Goal: Transaction & Acquisition: Purchase product/service

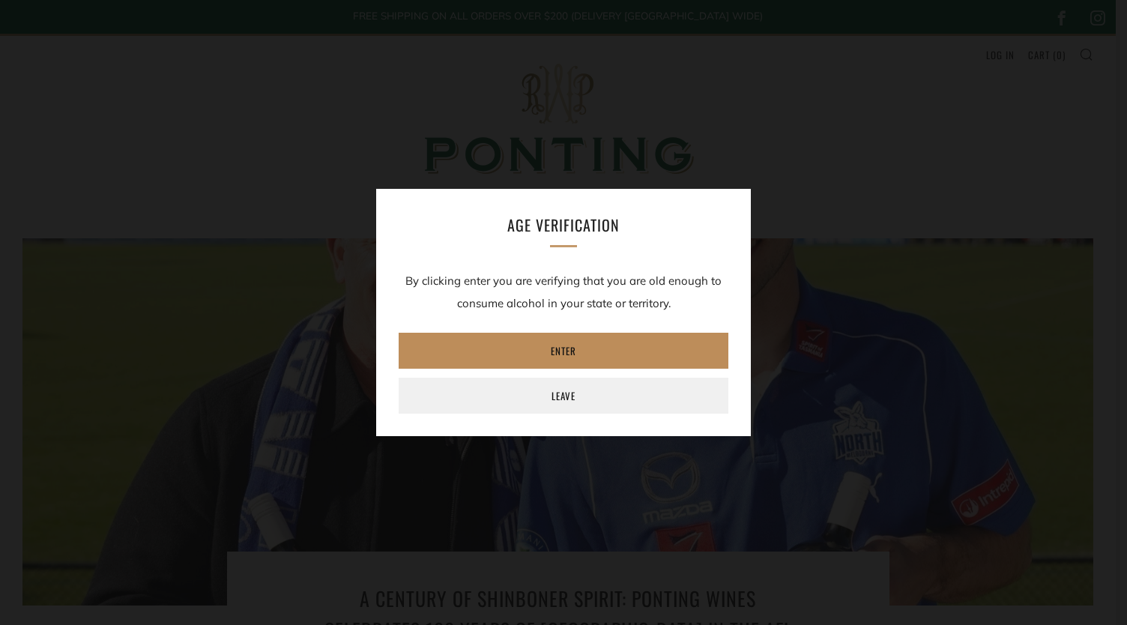
click at [605, 348] on link "Enter" at bounding box center [564, 351] width 330 height 36
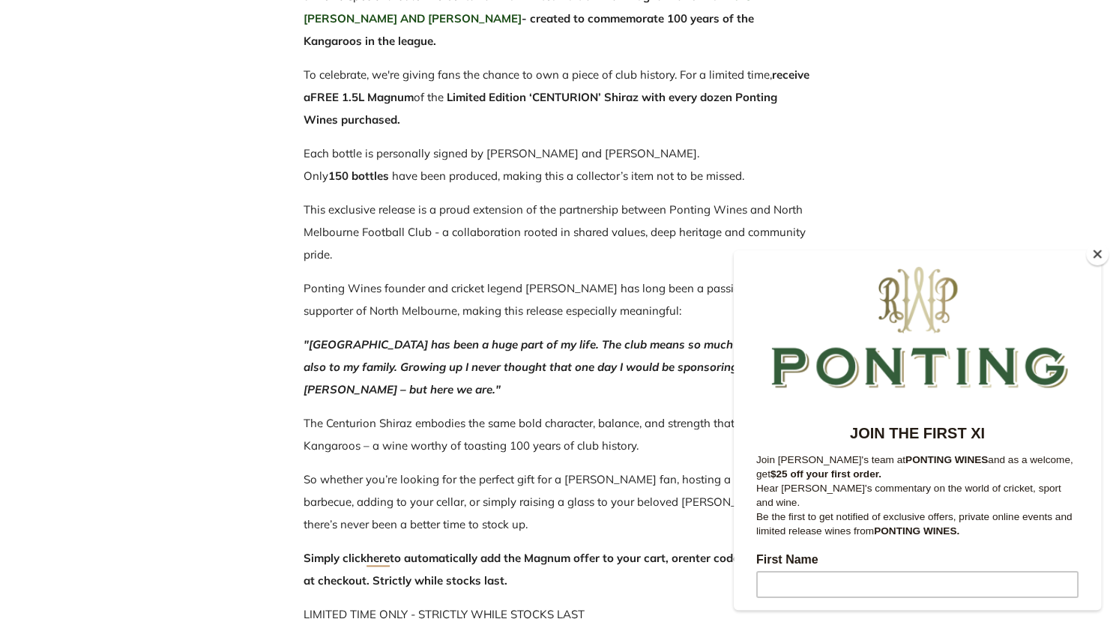
scroll to position [869, 0]
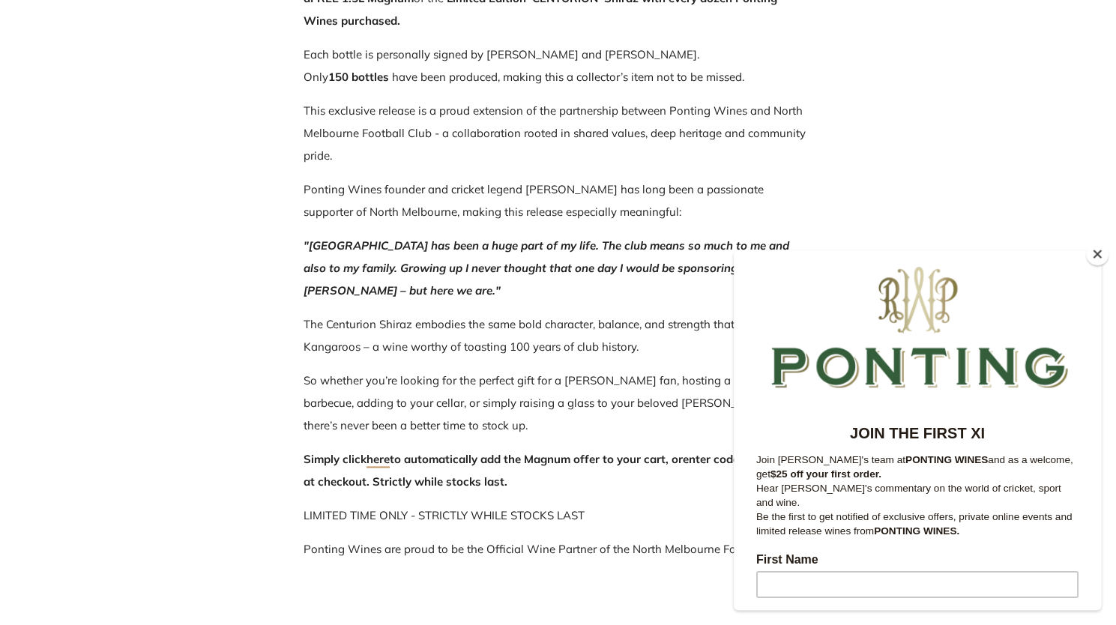
click at [1096, 254] on button "Close" at bounding box center [1097, 254] width 22 height 22
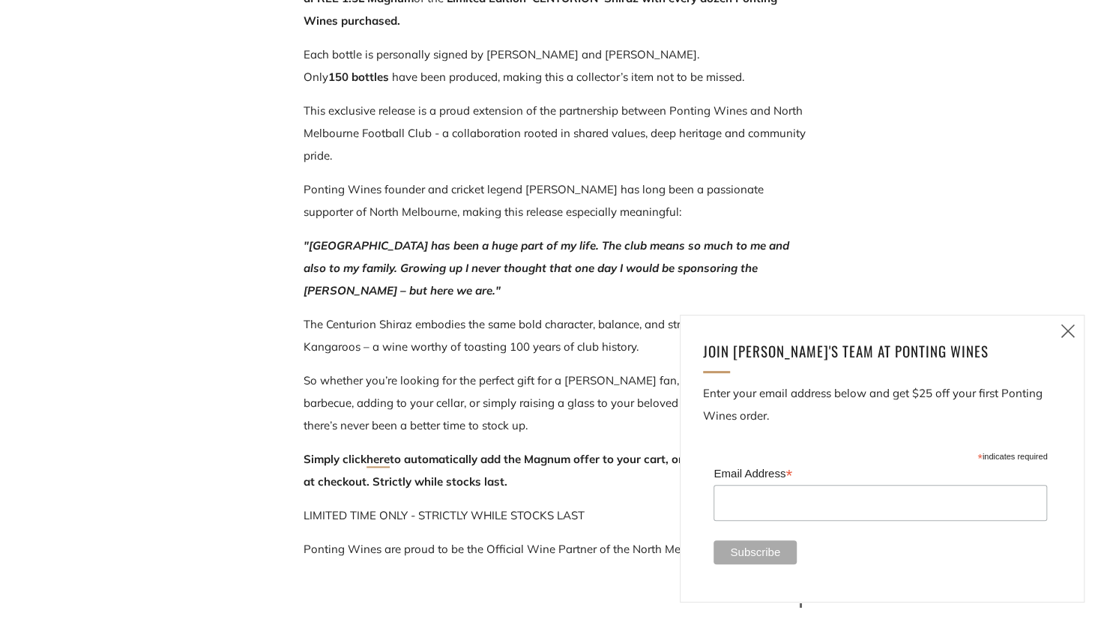
click at [1070, 323] on icon at bounding box center [1068, 330] width 18 height 19
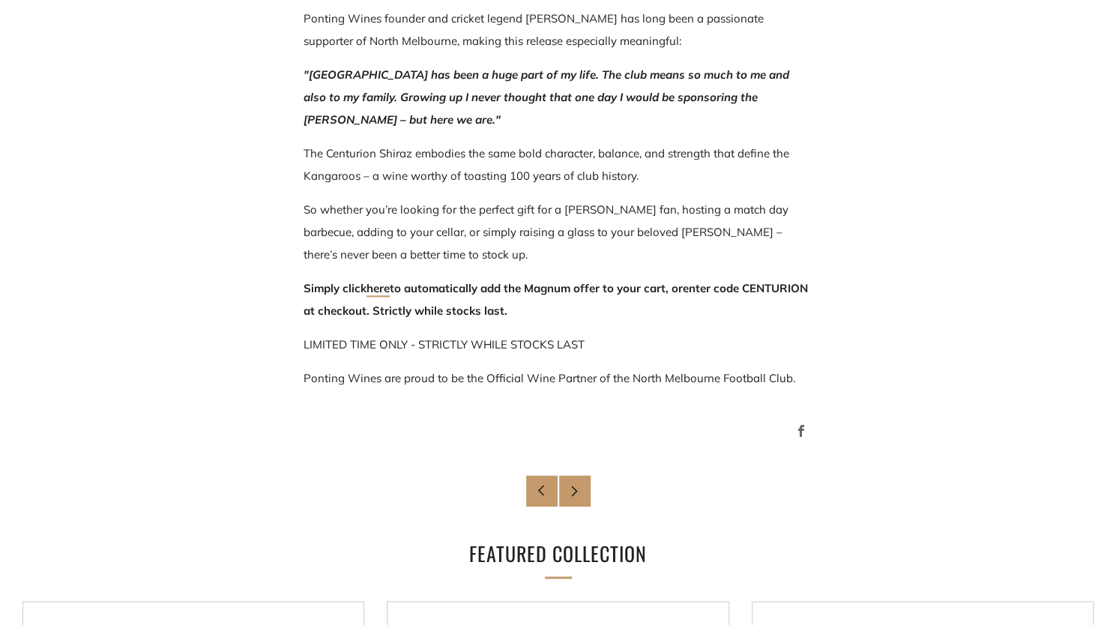
scroll to position [1043, 0]
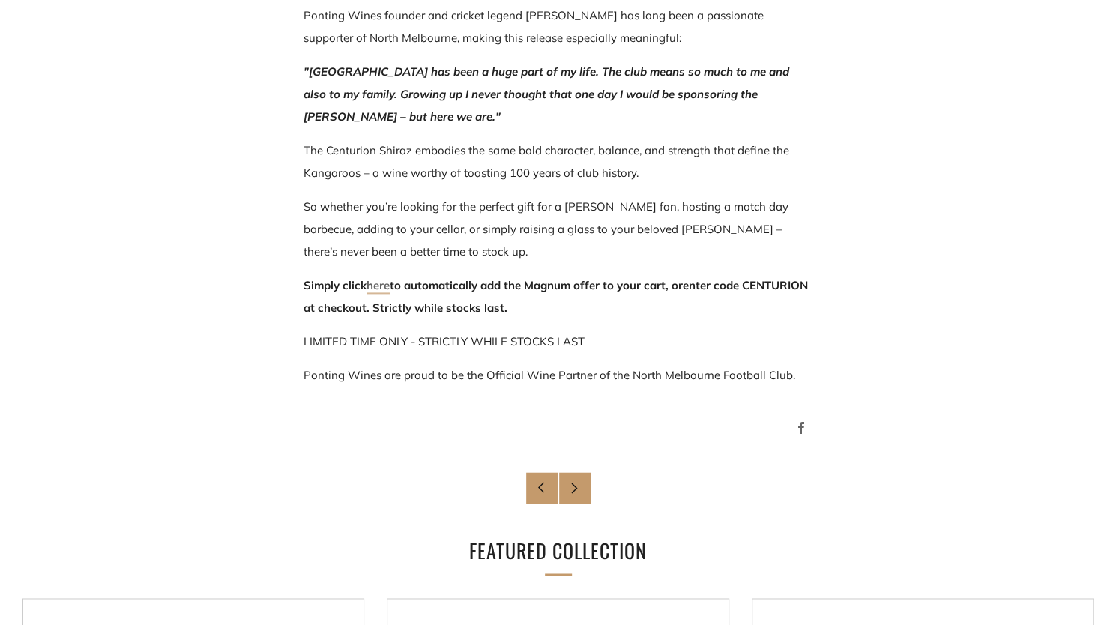
click at [378, 285] on link "here" at bounding box center [377, 286] width 23 height 16
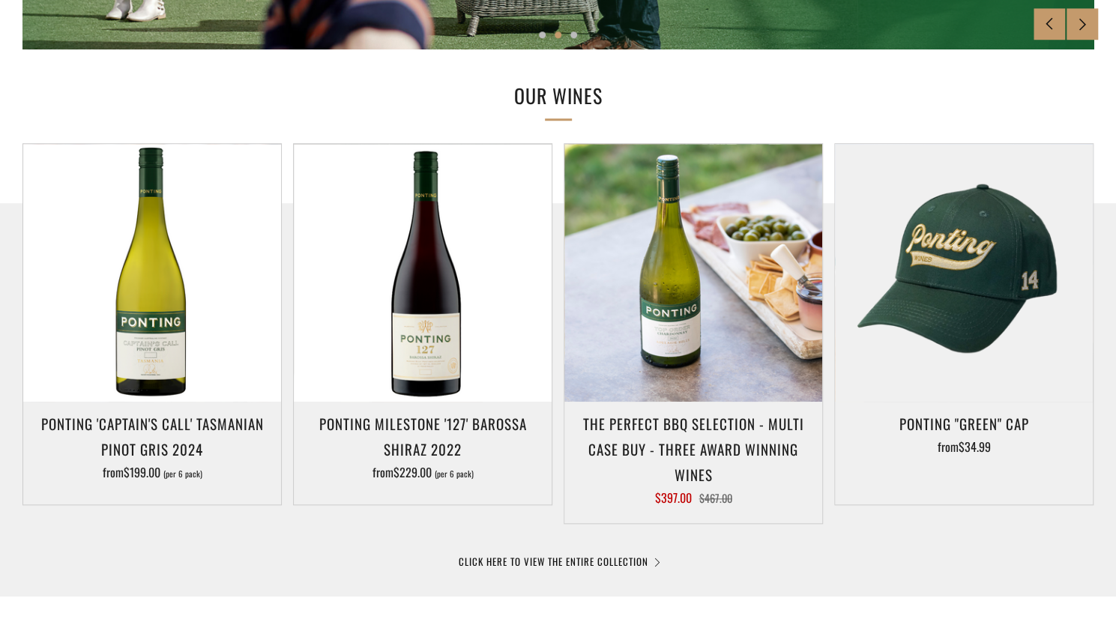
scroll to position [653, 0]
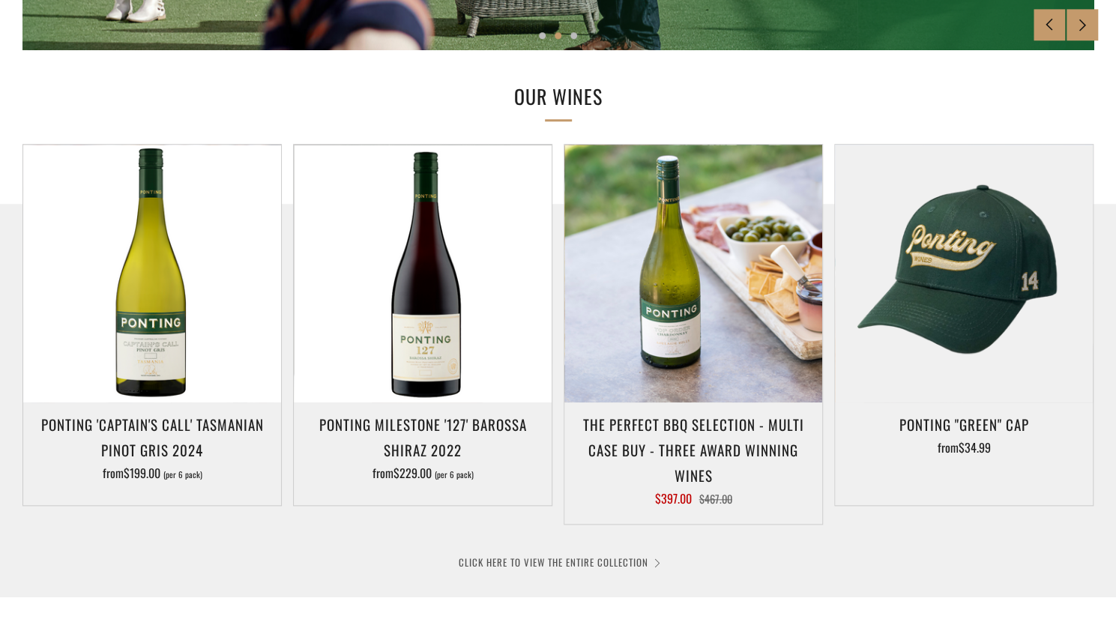
click at [513, 565] on link "CLICK HERE TO VIEW THE ENTIRE COLLECTION" at bounding box center [558, 562] width 199 height 15
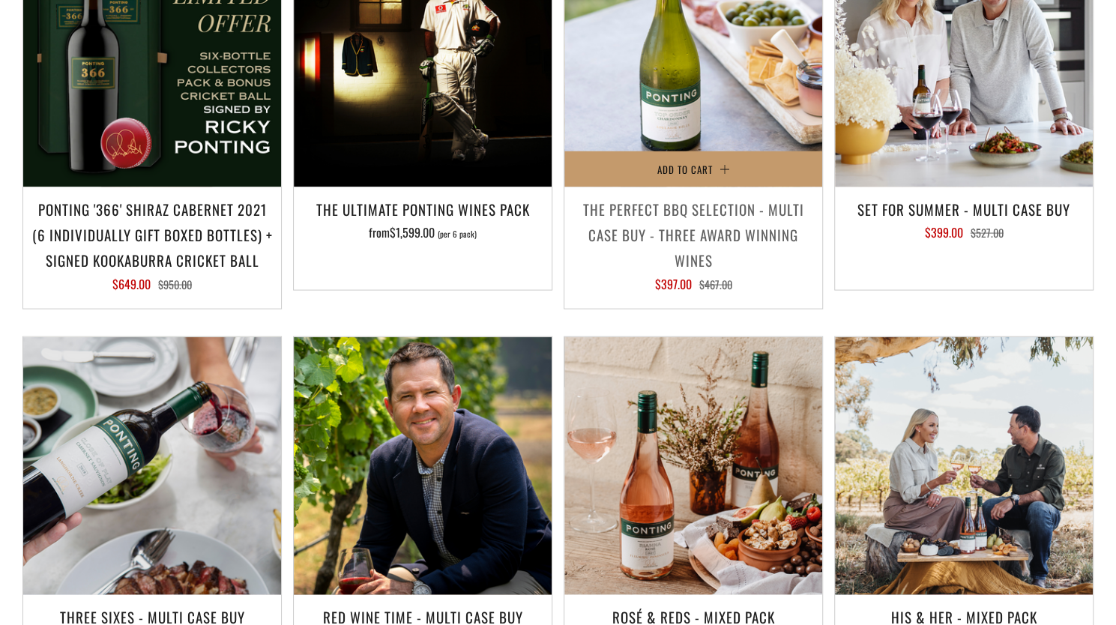
scroll to position [1673, 0]
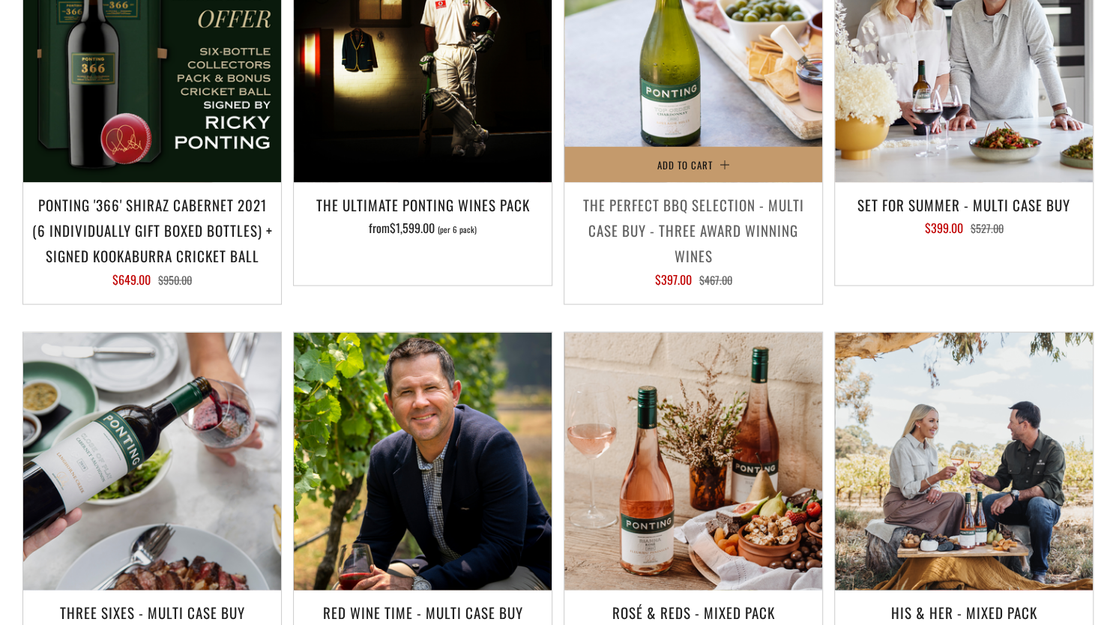
click at [672, 192] on h3 "The perfect BBQ selection - MULTI CASE BUY - Three award winning wines" at bounding box center [693, 230] width 243 height 77
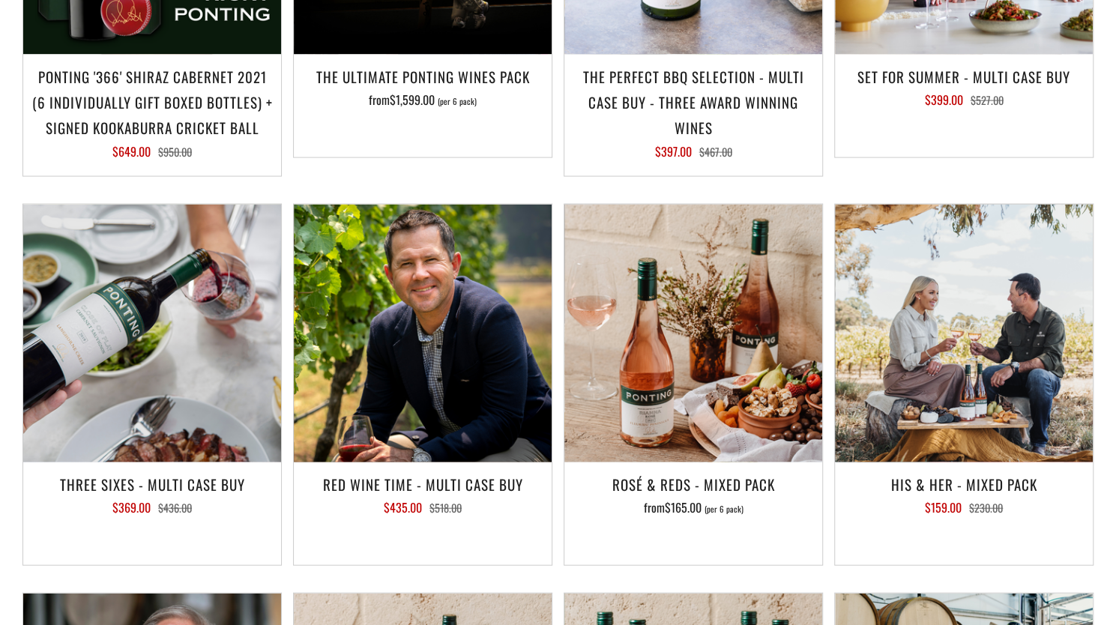
scroll to position [1801, 0]
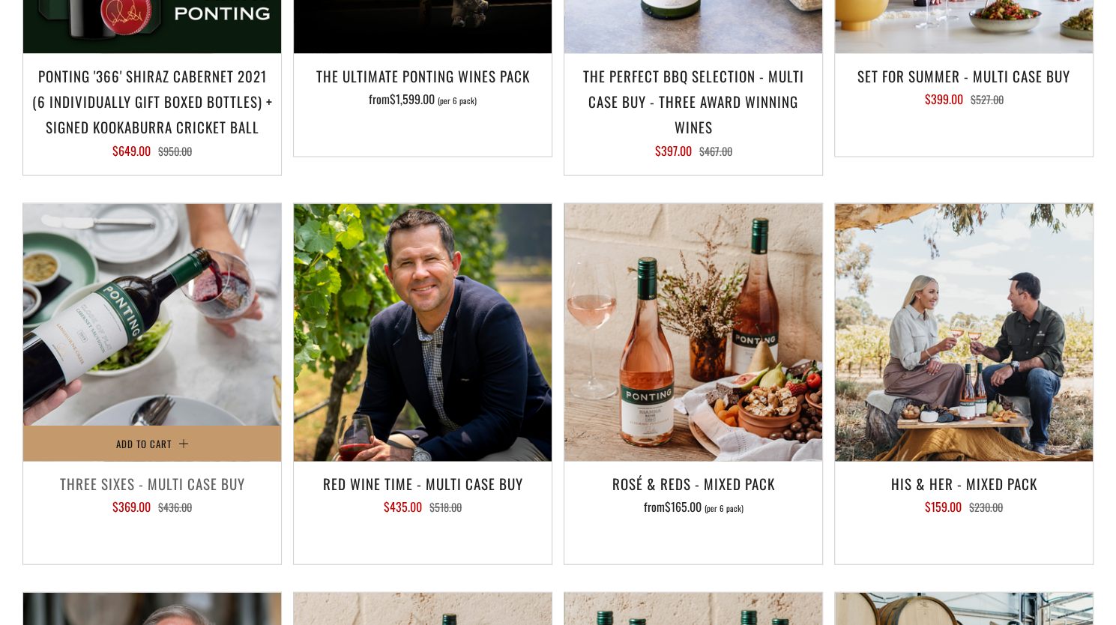
click at [184, 471] on h3 "Three Sixes - Multi Case Buy" at bounding box center [152, 483] width 243 height 25
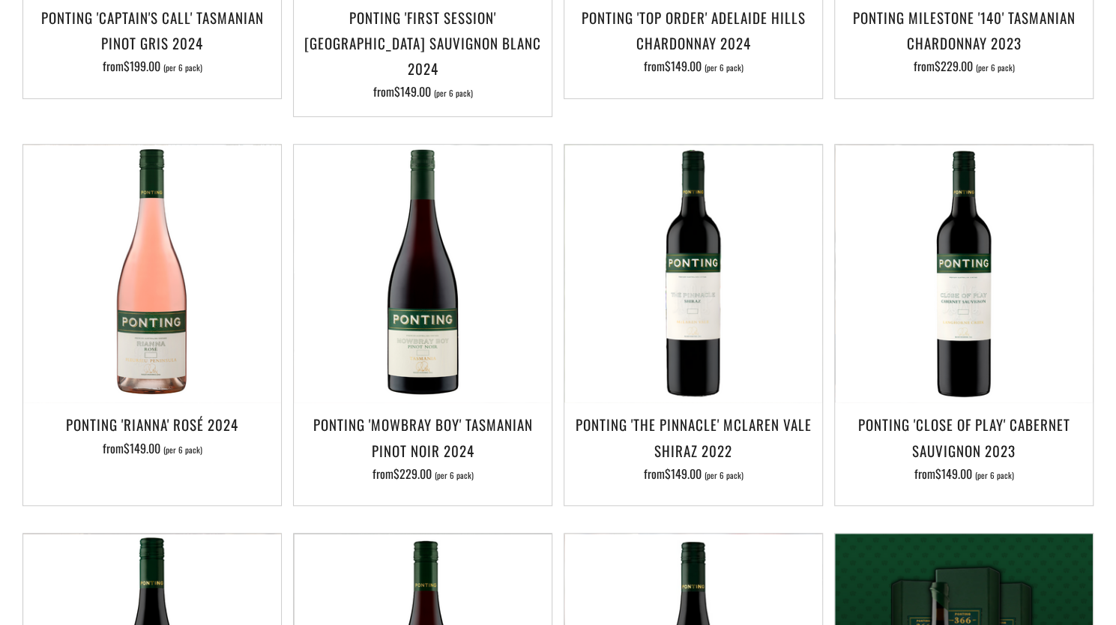
scroll to position [632, 0]
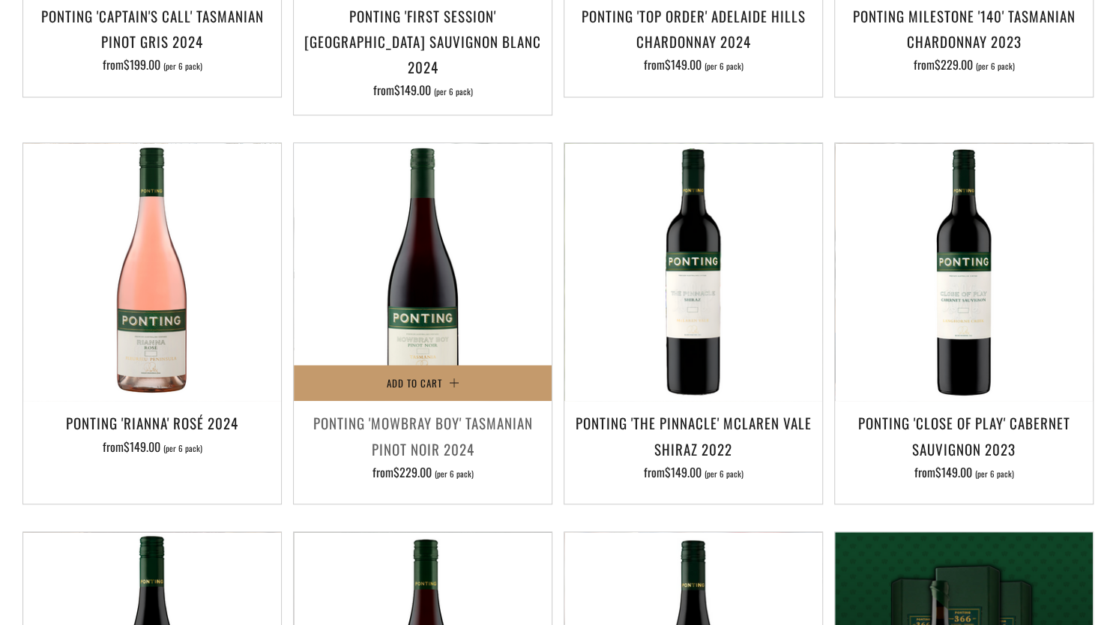
click at [405, 420] on h3 "Ponting 'Mowbray Boy' Tasmanian Pinot Noir 2024" at bounding box center [422, 435] width 243 height 51
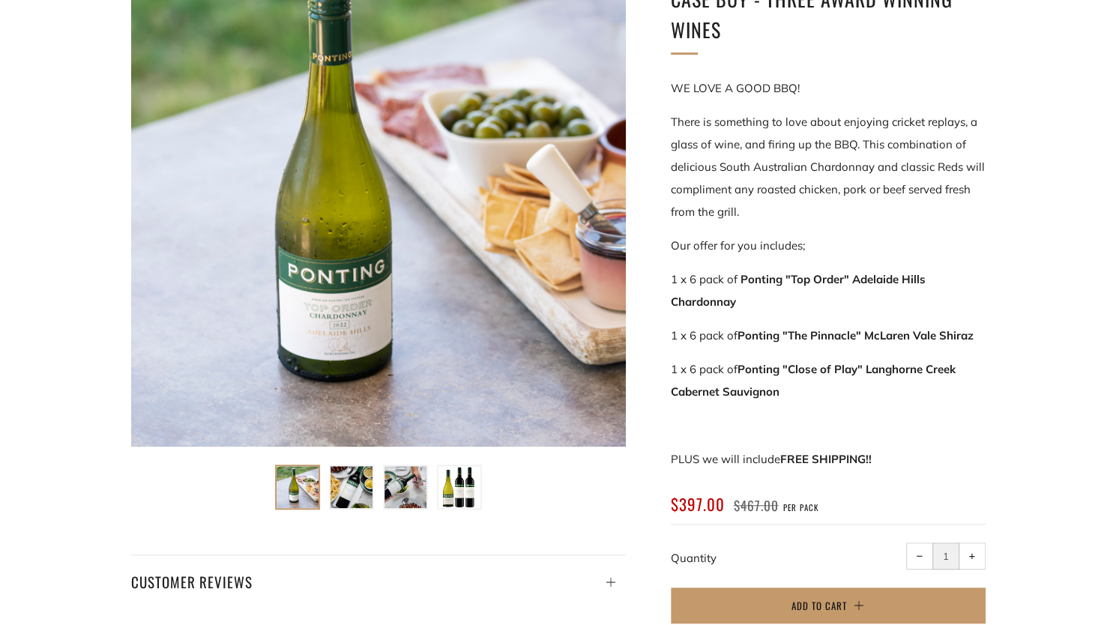
scroll to position [311, 0]
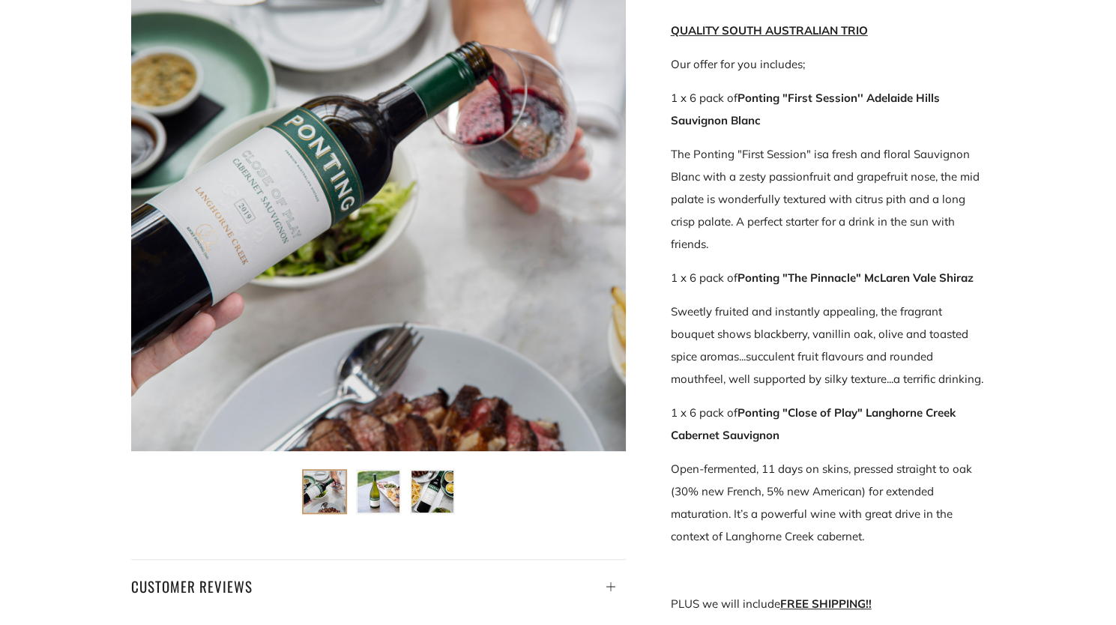
scroll to position [303, 0]
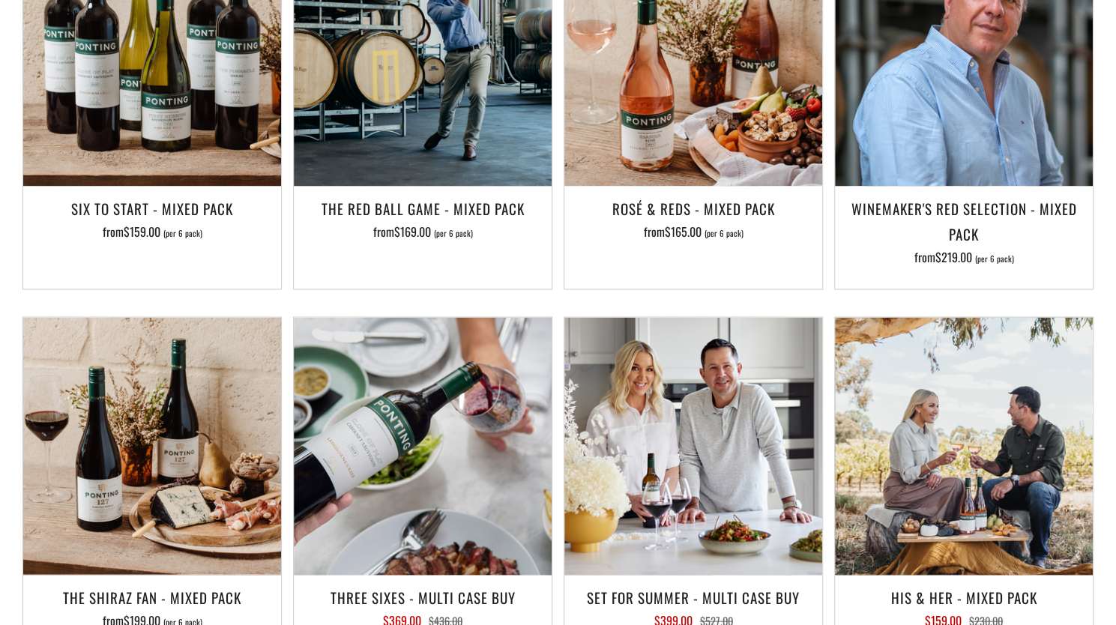
scroll to position [1536, 0]
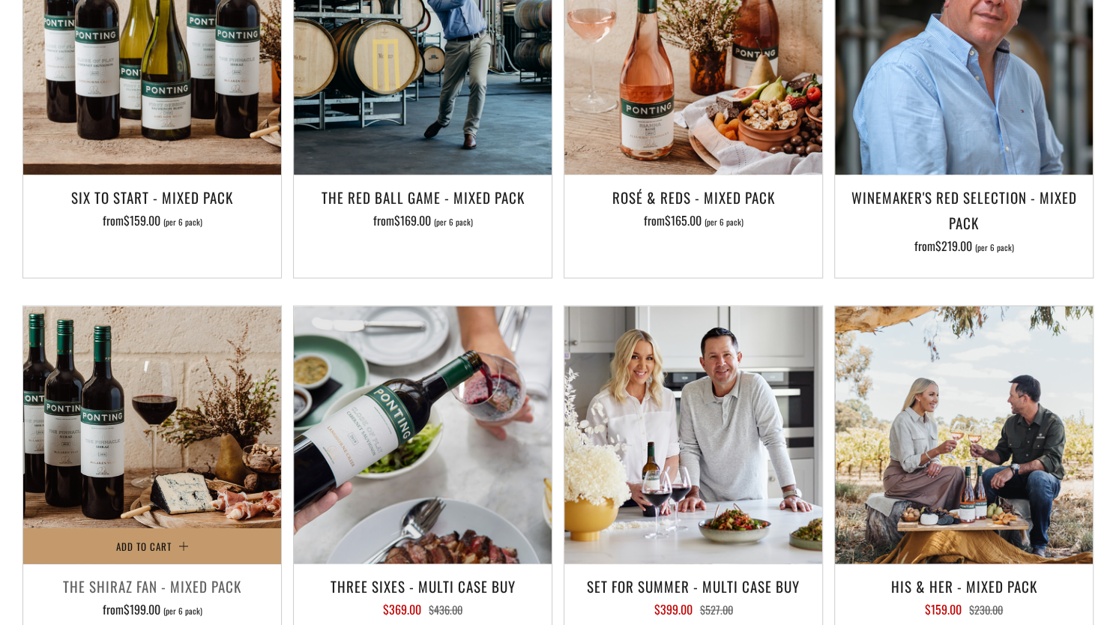
click at [178, 411] on img at bounding box center [152, 435] width 258 height 258
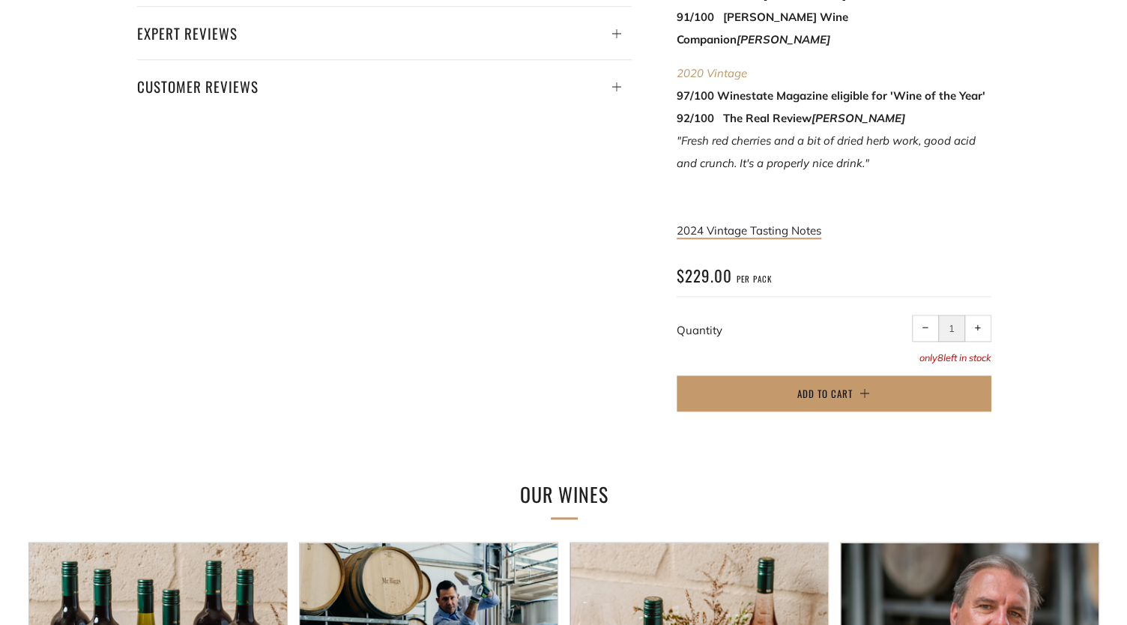
scroll to position [913, 0]
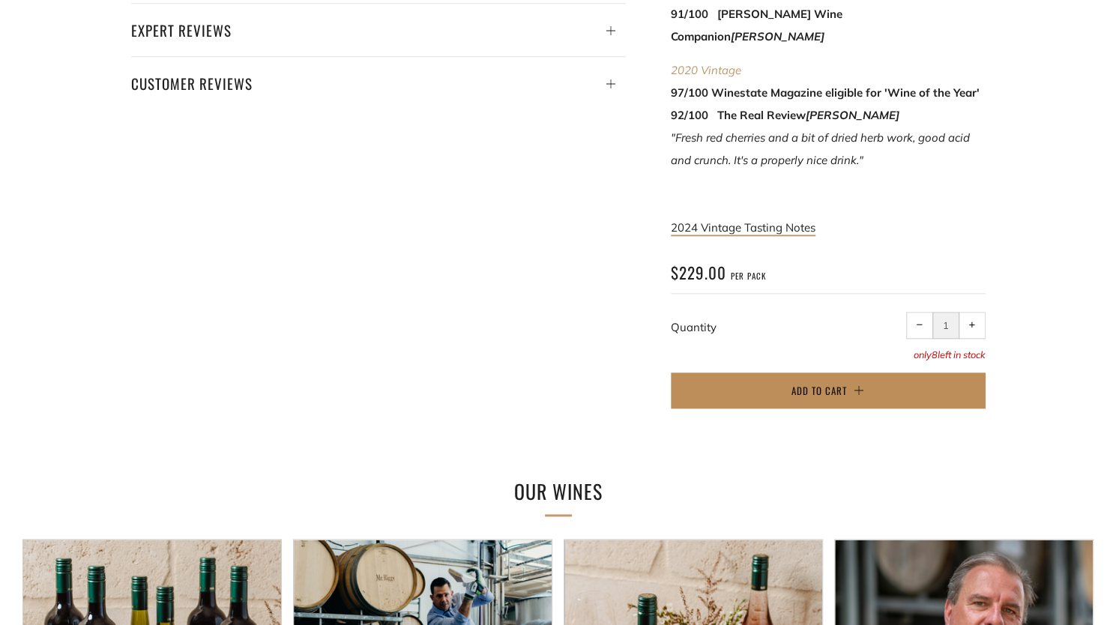
click at [809, 383] on span "Add to Cart" at bounding box center [818, 390] width 55 height 15
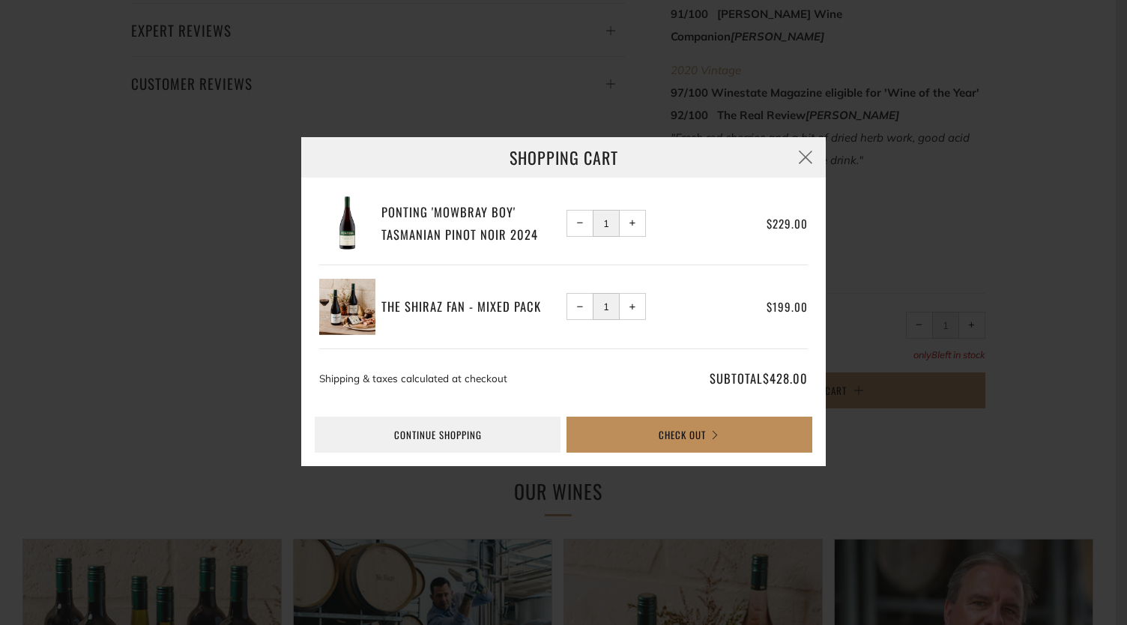
click at [685, 433] on button "Check Out" at bounding box center [690, 435] width 246 height 36
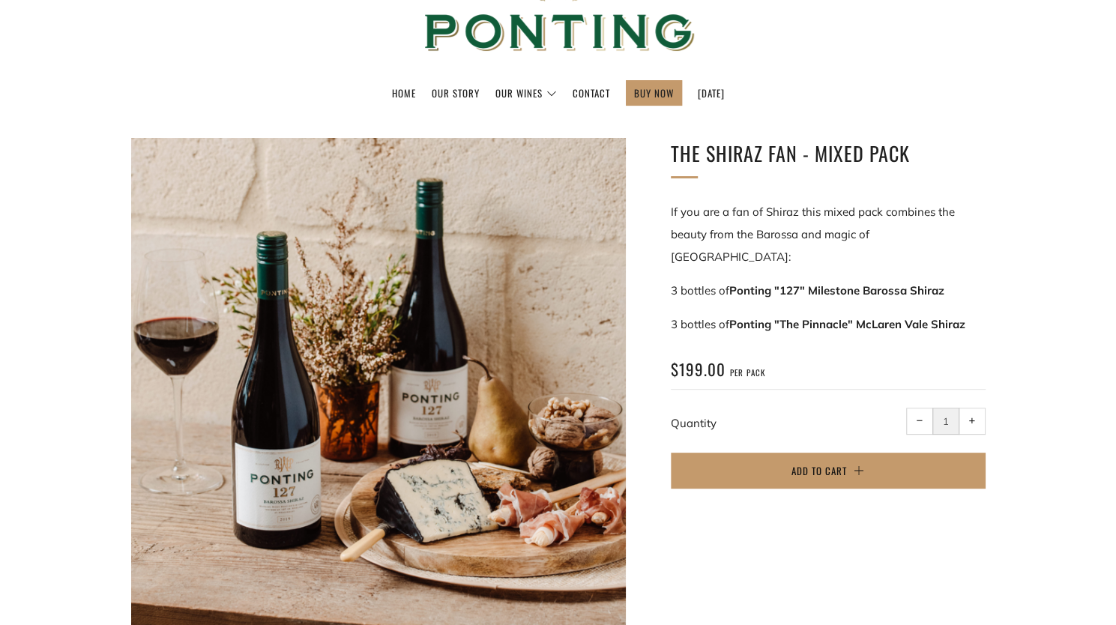
scroll to position [120, 0]
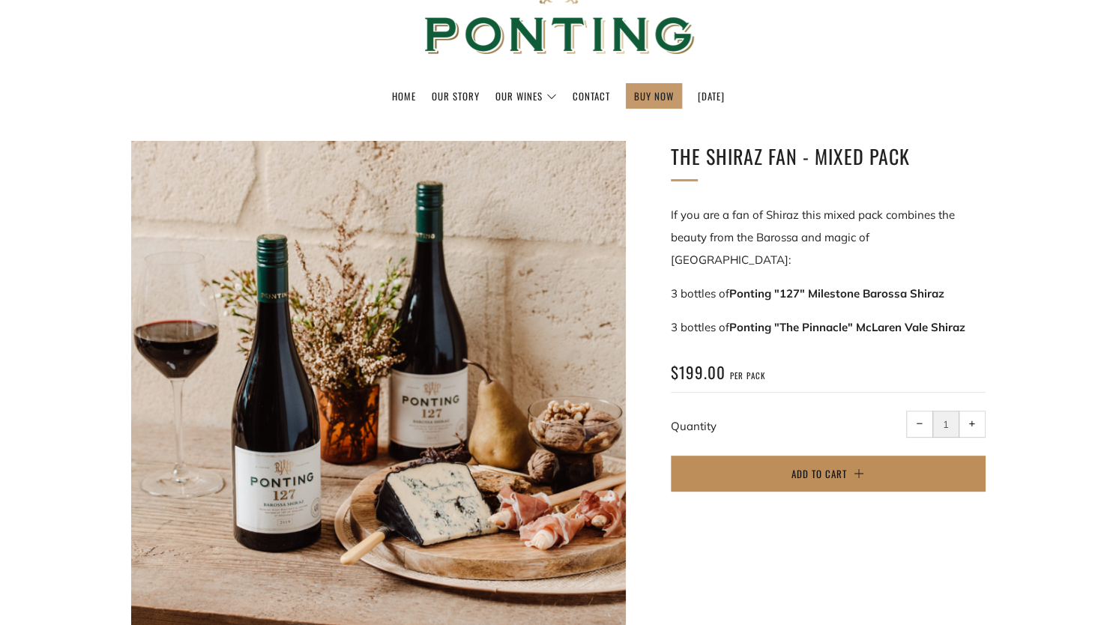
click at [808, 459] on button "Add to Cart" at bounding box center [828, 474] width 315 height 36
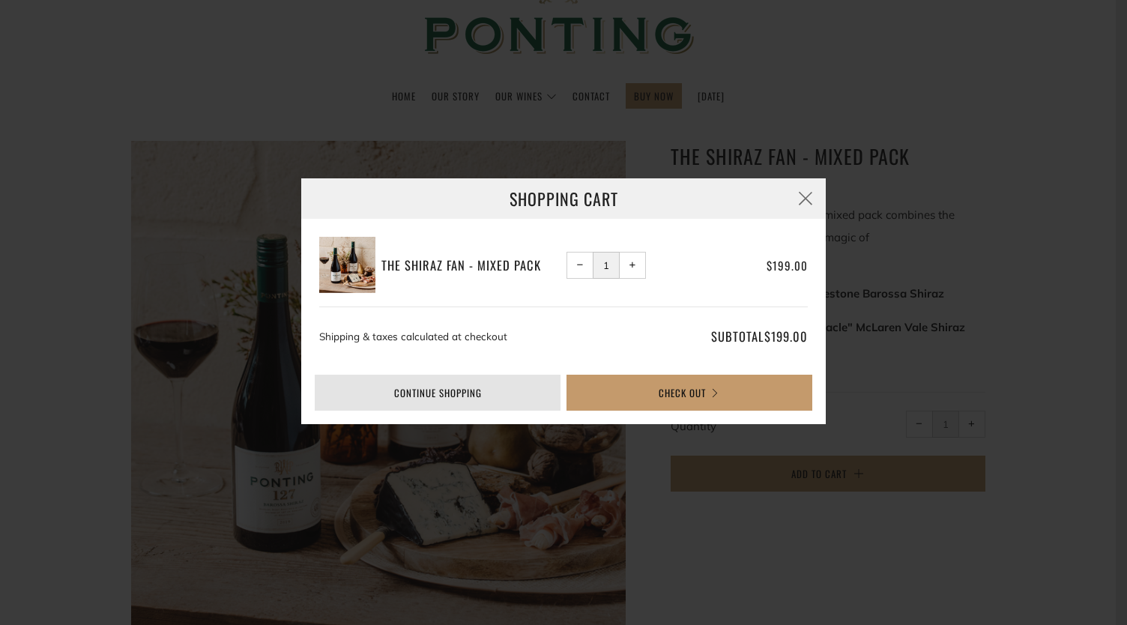
click at [468, 394] on link "Continue shopping" at bounding box center [438, 393] width 246 height 36
